Goal: Transaction & Acquisition: Purchase product/service

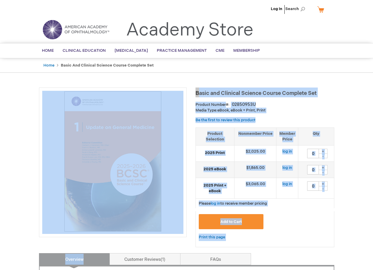
drag, startPoint x: 197, startPoint y: 95, endPoint x: 335, endPoint y: 119, distance: 140.3
click at [270, 121] on div "Basic and Clinical Science Course Complete Set Product Number 02850953U Media T…" at bounding box center [265, 169] width 139 height 165
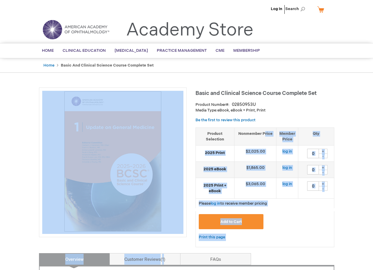
drag, startPoint x: 262, startPoint y: 119, endPoint x: 207, endPoint y: 97, distance: 59.6
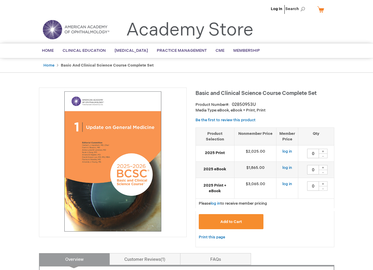
click at [208, 97] on h1 "Basic and Clinical Science Course Complete Set" at bounding box center [265, 92] width 139 height 10
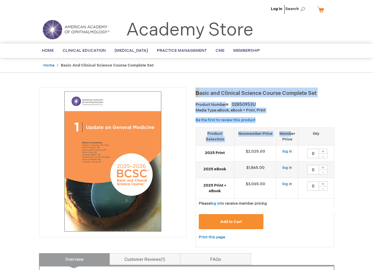
drag, startPoint x: 196, startPoint y: 93, endPoint x: 292, endPoint y: 125, distance: 100.8
click at [292, 125] on div "Basic and Clinical Science Course Complete Set Product Number 02850953U Media T…" at bounding box center [265, 169] width 139 height 165
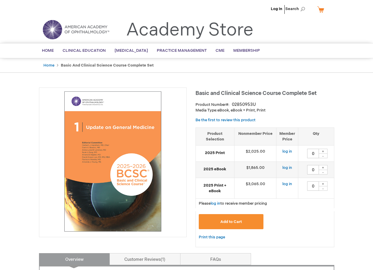
click at [311, 120] on div "Basic and Clinical Science Course Complete Set Product Number 02850953U Media T…" at bounding box center [265, 169] width 139 height 165
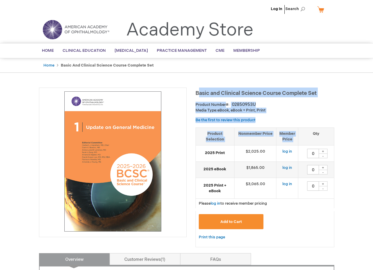
drag, startPoint x: 198, startPoint y: 91, endPoint x: 305, endPoint y: 118, distance: 110.5
click at [305, 118] on div "Basic and Clinical Science Course Complete Set Product Number 02850953U Media T…" at bounding box center [265, 169] width 139 height 165
click at [286, 123] on div "Basic and Clinical Science Course Complete Set Product Number 02850953U Media T…" at bounding box center [265, 169] width 139 height 165
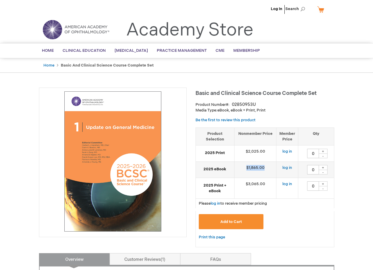
drag, startPoint x: 261, startPoint y: 171, endPoint x: 271, endPoint y: 171, distance: 10.4
click at [271, 171] on td "$1,865.00" at bounding box center [255, 170] width 42 height 16
click at [274, 173] on td "$1,865.00" at bounding box center [255, 170] width 42 height 16
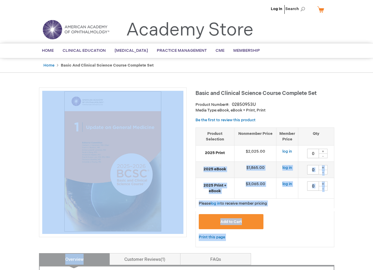
drag, startPoint x: 204, startPoint y: 171, endPoint x: 352, endPoint y: 248, distance: 166.5
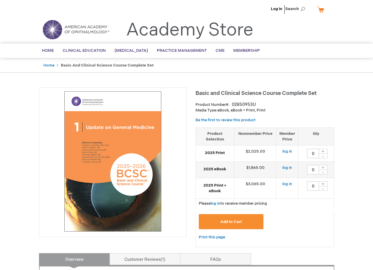
click at [285, 232] on div "Add to Cart" at bounding box center [265, 223] width 132 height 19
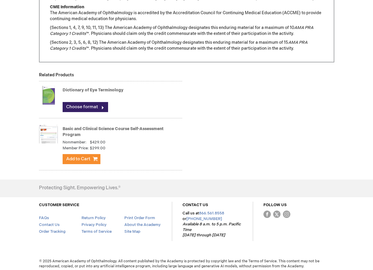
scroll to position [593, 0]
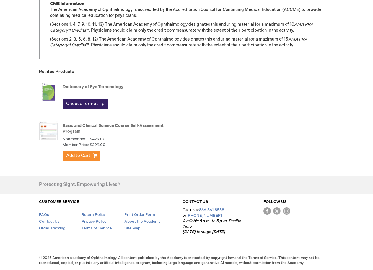
drag, startPoint x: 128, startPoint y: 164, endPoint x: 235, endPoint y: 141, distance: 108.9
drag, startPoint x: 128, startPoint y: 144, endPoint x: 63, endPoint y: 125, distance: 67.6
click at [63, 125] on div "Basic and Clinical Science Course Self-Assessment Program Nonmember: $429.00 Me…" at bounding box center [123, 142] width 120 height 43
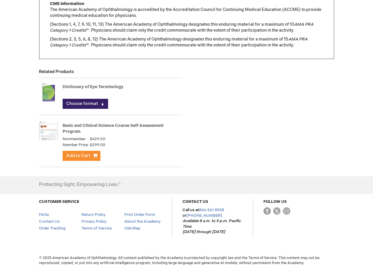
drag, startPoint x: 247, startPoint y: 159, endPoint x: 334, endPoint y: 190, distance: 92.6
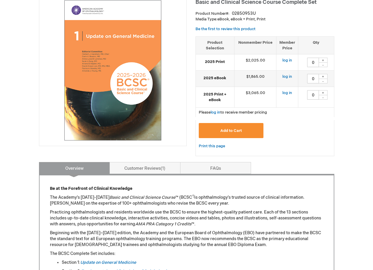
scroll to position [61, 0]
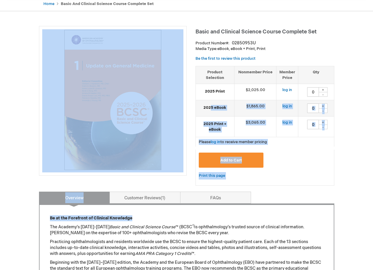
drag, startPoint x: 211, startPoint y: 110, endPoint x: 369, endPoint y: 162, distance: 165.6
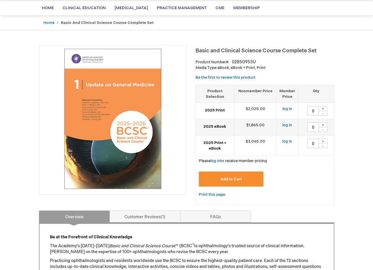
scroll to position [32, 0]
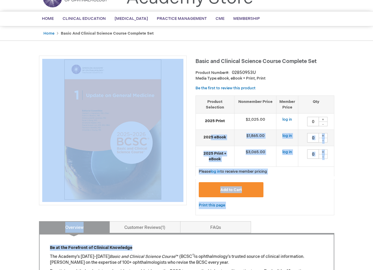
drag, startPoint x: 211, startPoint y: 135, endPoint x: 347, endPoint y: 186, distance: 144.9
click at [315, 217] on div "Basic and Clinical Science Course Complete Set Product Number 02850953U Media T…" at bounding box center [265, 138] width 139 height 165
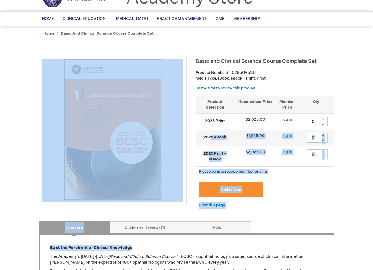
drag, startPoint x: 211, startPoint y: 139, endPoint x: 342, endPoint y: 229, distance: 158.6
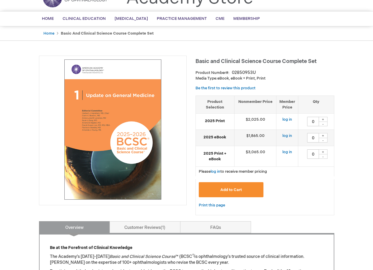
drag, startPoint x: 226, startPoint y: 142, endPoint x: 203, endPoint y: 136, distance: 23.9
click at [203, 136] on td "2025 eBook" at bounding box center [215, 138] width 39 height 16
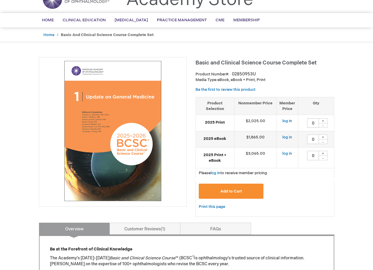
scroll to position [0, 0]
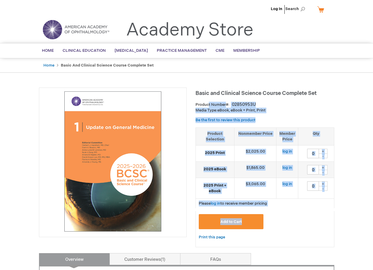
drag, startPoint x: 309, startPoint y: 226, endPoint x: 206, endPoint y: 101, distance: 162.6
click at [206, 100] on div "Basic and Clinical Science Course Complete Set Product Number 02850953U Media T…" at bounding box center [265, 169] width 139 height 165
click at [214, 121] on link "Be the first to review this product" at bounding box center [226, 120] width 60 height 5
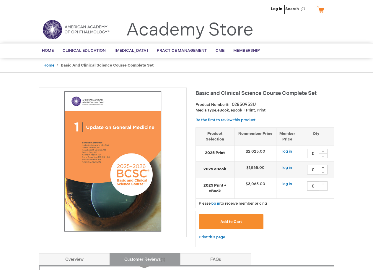
click at [295, 111] on p "Media Type: eBook, eBook + Print, Print" at bounding box center [265, 111] width 139 height 6
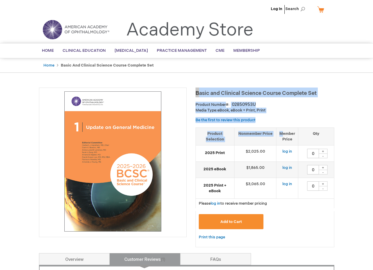
drag, startPoint x: 282, startPoint y: 124, endPoint x: 195, endPoint y: 92, distance: 92.8
click at [196, 92] on div "Basic and Clinical Science Course Complete Set Product Number 02850953U Media T…" at bounding box center [265, 169] width 139 height 165
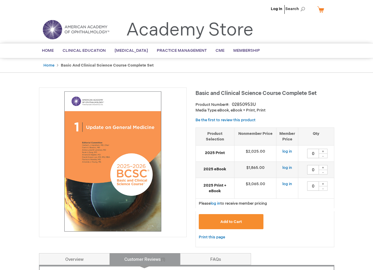
click at [303, 118] on div "Basic and Clinical Science Course Complete Set Product Number 02850953U Media T…" at bounding box center [265, 169] width 139 height 165
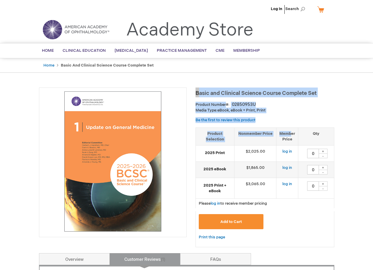
drag, startPoint x: 291, startPoint y: 122, endPoint x: 209, endPoint y: 80, distance: 91.3
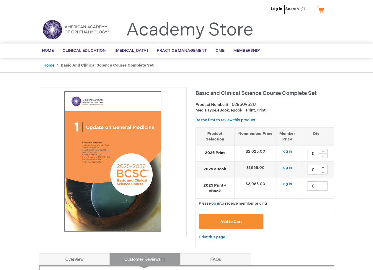
click at [307, 121] on div "Basic and Clinical Science Course Complete Set Product Number 02850953U Media T…" at bounding box center [265, 169] width 139 height 165
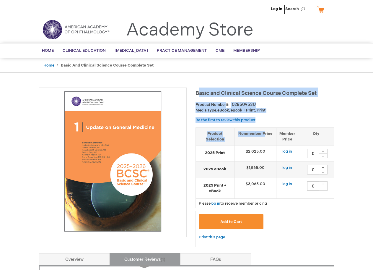
drag, startPoint x: 264, startPoint y: 118, endPoint x: 197, endPoint y: 91, distance: 72.0
click at [197, 91] on div "Basic and Clinical Science Course Complete Set Product Number 02850953U Media T…" at bounding box center [265, 169] width 139 height 165
click at [291, 105] on div "Product Number 02850953U" at bounding box center [265, 105] width 139 height 6
drag, startPoint x: 266, startPoint y: 120, endPoint x: 277, endPoint y: 110, distance: 15.5
click at [196, 95] on div "Basic and Clinical Science Course Complete Set Product Number 02850953U Media T…" at bounding box center [265, 169] width 139 height 165
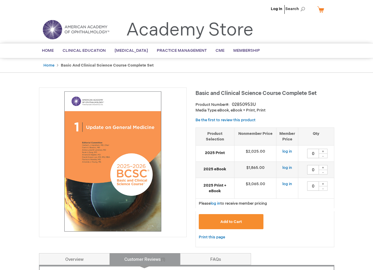
click at [317, 117] on div "Basic and Clinical Science Course Complete Set Product Number 02850953U Media T…" at bounding box center [265, 169] width 139 height 165
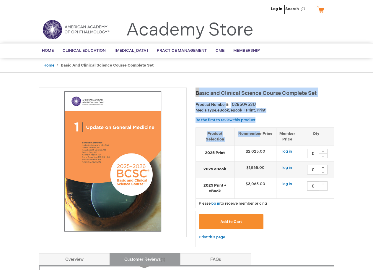
drag, startPoint x: 260, startPoint y: 121, endPoint x: 196, endPoint y: 93, distance: 70.5
click at [196, 93] on div "Basic and Clinical Science Course Complete Set Product Number 02850953U Media T…" at bounding box center [265, 169] width 139 height 165
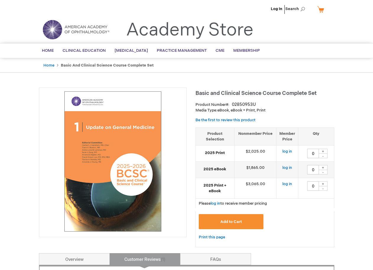
click at [282, 113] on div "Basic and Clinical Science Course Complete Set Product Number 02850953U Media T…" at bounding box center [265, 169] width 139 height 165
drag, startPoint x: 351, startPoint y: 95, endPoint x: 347, endPoint y: 102, distance: 7.7
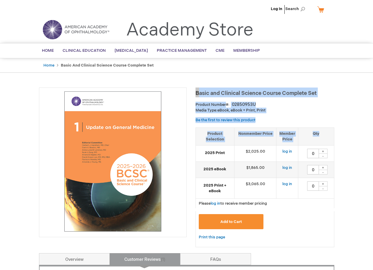
drag, startPoint x: 307, startPoint y: 118, endPoint x: 197, endPoint y: 91, distance: 113.1
click at [197, 91] on div "Basic and Clinical Science Course Complete Set Product Number 02850953U Media T…" at bounding box center [265, 169] width 139 height 165
click at [282, 110] on p "Media Type: eBook, eBook + Print, Print" at bounding box center [265, 111] width 139 height 6
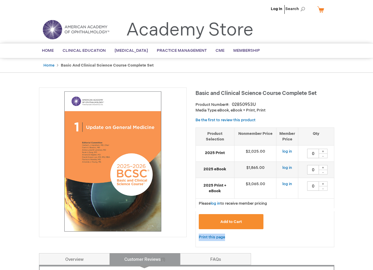
drag, startPoint x: 320, startPoint y: 246, endPoint x: 332, endPoint y: 224, distance: 25.0
click at [332, 224] on form "Grouped product items Product Selection Nonmember Price Member Price Qty 2025 P…" at bounding box center [265, 187] width 139 height 120
click at [325, 228] on div "Add to Cart" at bounding box center [265, 223] width 132 height 19
click at [311, 240] on div "Print this page" at bounding box center [265, 240] width 139 height 14
click at [289, 169] on link "log in" at bounding box center [287, 167] width 10 height 5
